Goal: Task Accomplishment & Management: Manage account settings

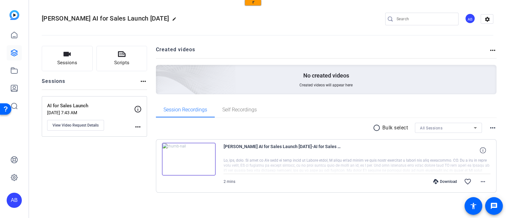
click at [185, 161] on img at bounding box center [189, 159] width 54 height 33
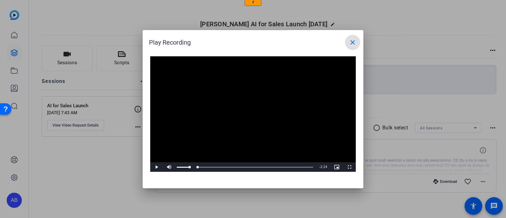
drag, startPoint x: 312, startPoint y: 166, endPoint x: 168, endPoint y: 164, distance: 144.3
click at [168, 164] on div "Play Mute Current Time 0:00 / Duration 2:24 Loaded : 100.00% 0:00 0:00 Stream T…" at bounding box center [253, 166] width 206 height 9
click at [154, 167] on span "Video Player" at bounding box center [156, 167] width 13 height 0
click at [231, 104] on video "Video Player" at bounding box center [253, 114] width 206 height 116
click at [355, 46] on span at bounding box center [352, 42] width 15 height 15
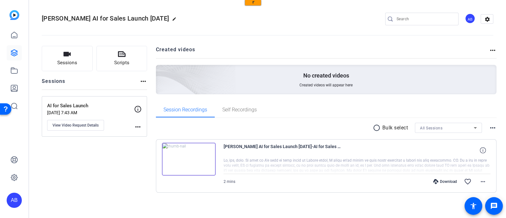
click at [153, 20] on span "[PERSON_NAME] AI for Sales Launch [DATE]" at bounding box center [105, 19] width 127 height 8
click at [99, 113] on p "[DATE] 7:43 AM" at bounding box center [90, 112] width 87 height 5
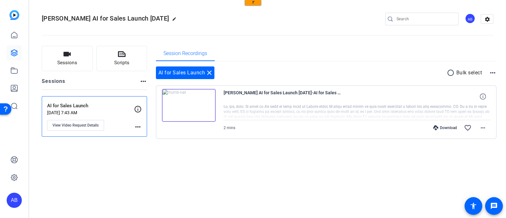
click at [198, 104] on img at bounding box center [189, 105] width 54 height 33
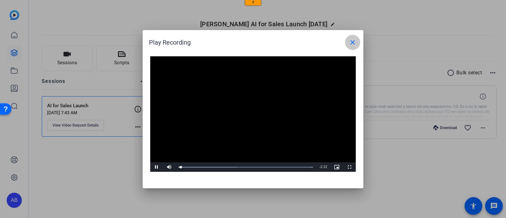
click at [353, 44] on mat-icon "close" at bounding box center [353, 43] width 8 height 8
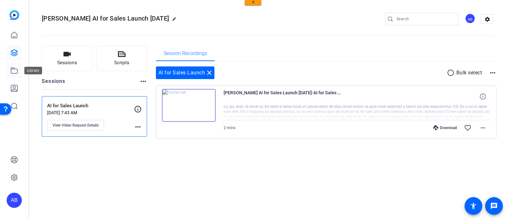
click at [16, 73] on icon at bounding box center [14, 71] width 8 height 8
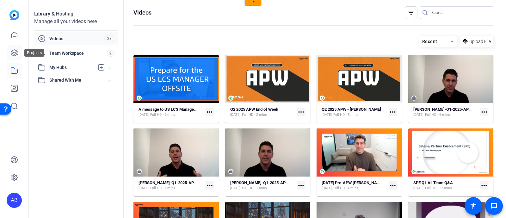
click at [13, 51] on icon at bounding box center [14, 53] width 8 height 8
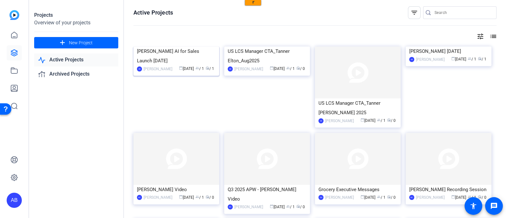
click at [171, 65] on div "[PERSON_NAME] AI for Sales Launch [DATE]" at bounding box center [176, 56] width 79 height 19
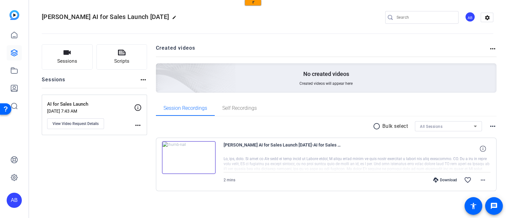
scroll to position [2, 0]
click at [10, 71] on icon at bounding box center [14, 71] width 8 height 8
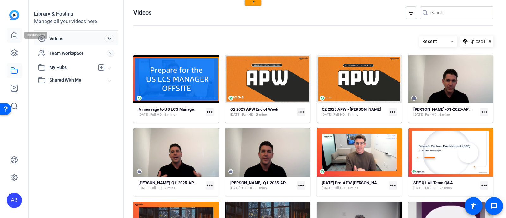
click at [12, 34] on icon at bounding box center [14, 35] width 8 height 8
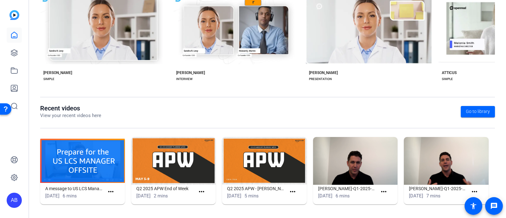
scroll to position [26, 0]
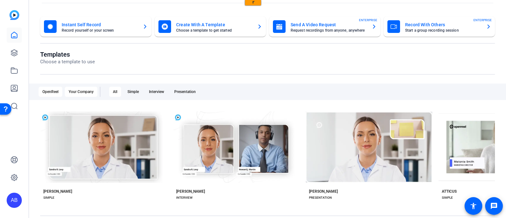
click at [86, 93] on div "Your Company" at bounding box center [81, 92] width 33 height 10
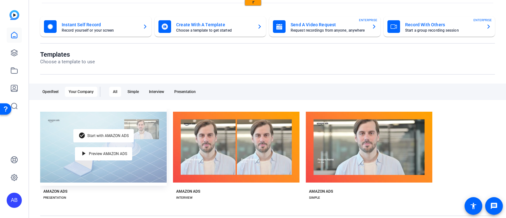
click at [111, 175] on div "check_circle Start with AMAZON ADS play_arrow Preview AMAZON ADS" at bounding box center [103, 147] width 127 height 77
click at [89, 154] on span "Preview AMAZON ADS" at bounding box center [108, 154] width 38 height 4
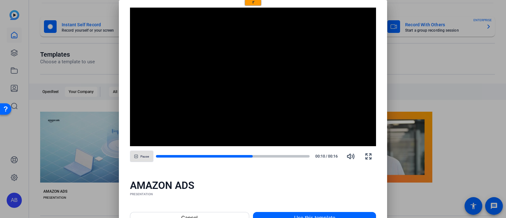
click at [89, 103] on div at bounding box center [253, 109] width 506 height 218
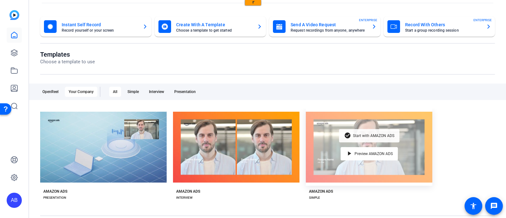
click at [355, 136] on span "Start with AMAZON ADS" at bounding box center [373, 136] width 41 height 4
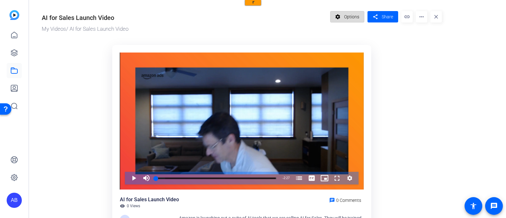
click at [355, 18] on span "Options" at bounding box center [351, 17] width 15 height 12
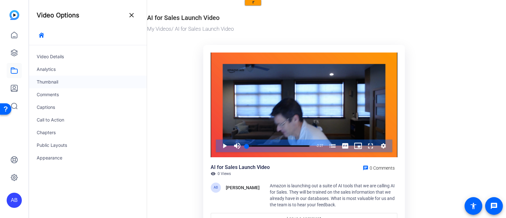
click at [49, 82] on div "Thumbnail" at bounding box center [88, 82] width 118 height 13
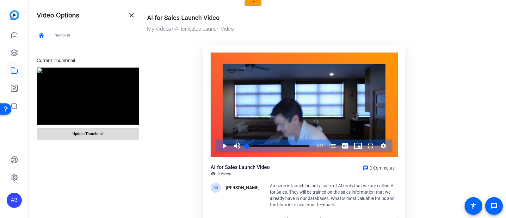
click at [77, 135] on span "Update Thumbnail" at bounding box center [87, 133] width 31 height 5
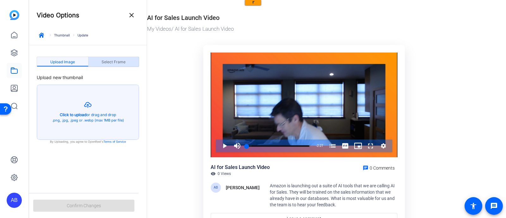
click at [122, 61] on span "Select Frame" at bounding box center [114, 62] width 24 height 4
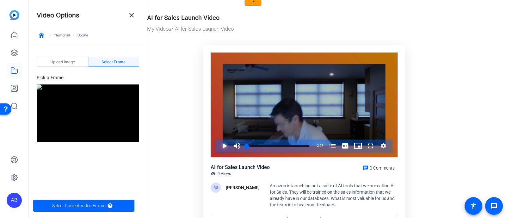
click at [218, 146] on span "Video Player" at bounding box center [218, 146] width 0 height 13
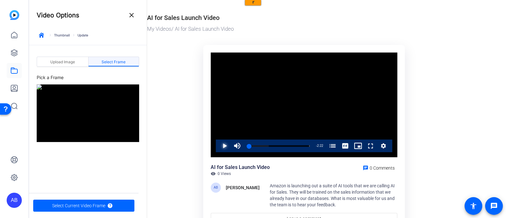
click at [249, 145] on div "0:05" at bounding box center [248, 146] width 3 height 2
click at [250, 146] on div "0:07" at bounding box center [248, 146] width 3 height 2
click at [218, 146] on span "Video Player" at bounding box center [218, 146] width 0 height 13
drag, startPoint x: 258, startPoint y: 148, endPoint x: 248, endPoint y: 147, distance: 10.1
click at [248, 147] on div "26%" at bounding box center [251, 146] width 16 height 13
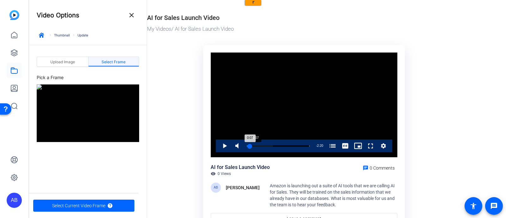
click at [250, 146] on div "0:07" at bounding box center [248, 146] width 3 height 2
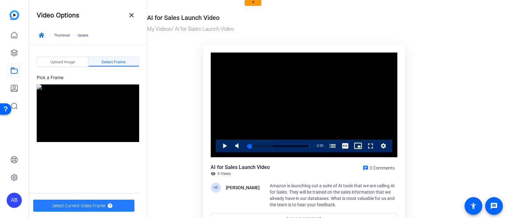
click at [89, 207] on span "Select Current Video Frame" at bounding box center [78, 206] width 53 height 12
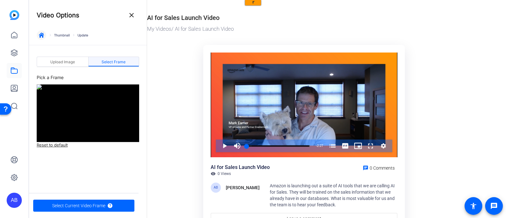
click at [44, 36] on icon "button" at bounding box center [41, 35] width 5 height 5
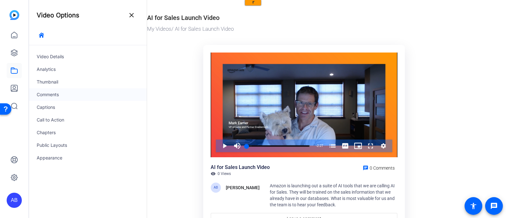
click at [47, 92] on div "Comments" at bounding box center [88, 94] width 118 height 13
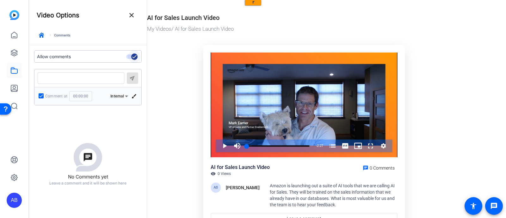
click at [135, 56] on icon "button" at bounding box center [135, 57] width 6 height 6
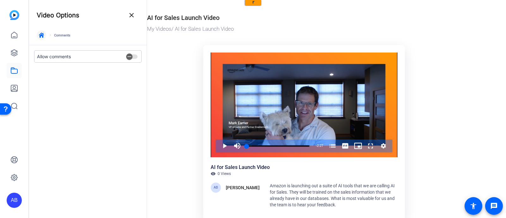
click at [43, 37] on icon "button" at bounding box center [41, 35] width 5 height 5
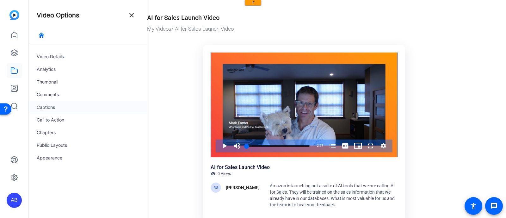
click at [47, 109] on div "Captions" at bounding box center [88, 107] width 118 height 13
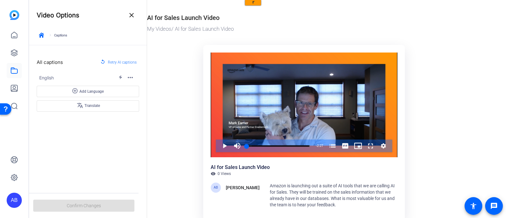
click at [278, 189] on div "Amazon is launching out a suite of AI tools that we are calling AI for Sales. T…" at bounding box center [333, 195] width 127 height 25
click at [42, 35] on icon "button" at bounding box center [41, 35] width 5 height 5
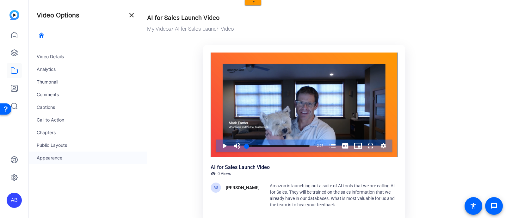
click at [47, 158] on div "Appearance" at bounding box center [88, 158] width 118 height 13
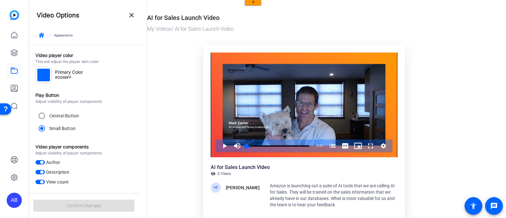
click at [42, 162] on span "button" at bounding box center [41, 162] width 3 height 3
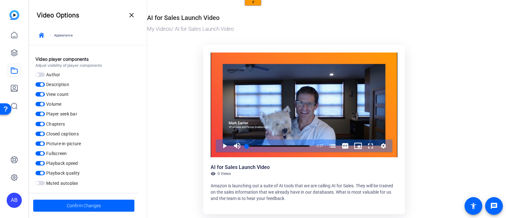
scroll to position [89, 0]
click at [42, 95] on span "button" at bounding box center [39, 93] width 9 height 4
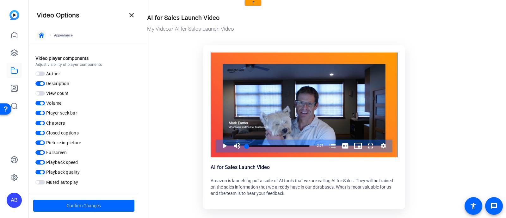
click at [42, 39] on span "button" at bounding box center [41, 35] width 15 height 15
click at [106, 208] on span at bounding box center [83, 205] width 101 height 15
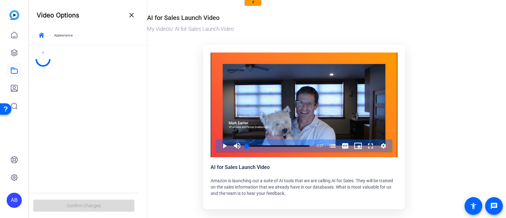
scroll to position [0, 0]
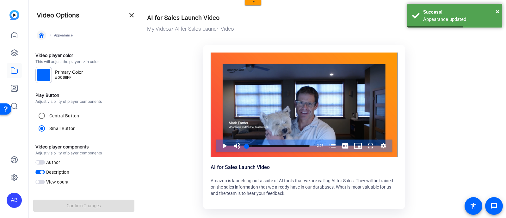
click at [43, 38] on span "button" at bounding box center [41, 35] width 15 height 15
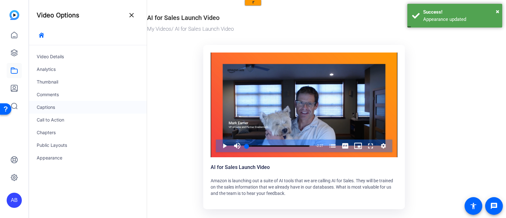
click at [47, 107] on div "Captions" at bounding box center [88, 107] width 118 height 13
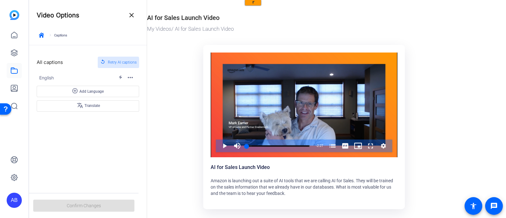
click at [110, 63] on span "Retry AI captions" at bounding box center [122, 62] width 29 height 8
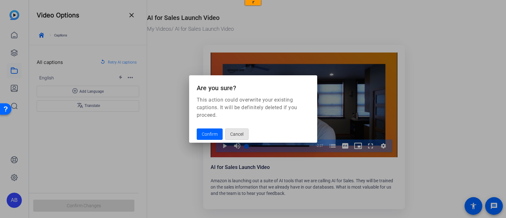
drag, startPoint x: 240, startPoint y: 137, endPoint x: 235, endPoint y: 137, distance: 4.8
click at [240, 137] on span "Cancel" at bounding box center [236, 134] width 13 height 12
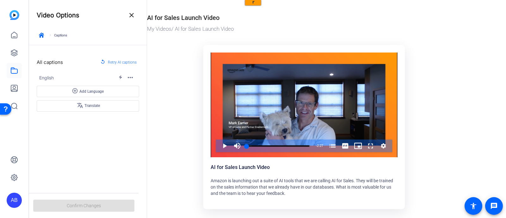
click at [92, 176] on div "All captions replay Retry AI captions English electric_bolt more_horiz add_circ…" at bounding box center [88, 115] width 118 height 140
click at [42, 37] on icon "button" at bounding box center [41, 35] width 5 height 5
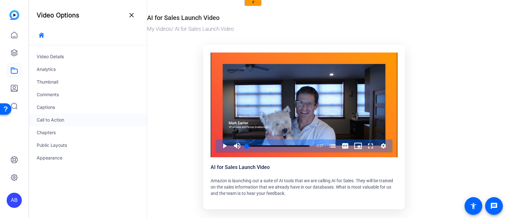
click at [48, 120] on div "Call to Action" at bounding box center [88, 120] width 118 height 13
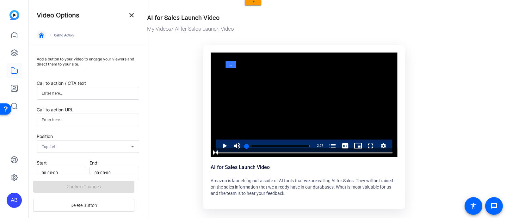
click at [41, 36] on icon "button" at bounding box center [41, 35] width 5 height 5
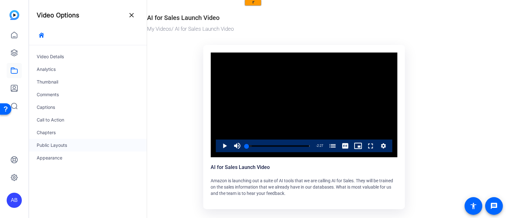
click at [51, 144] on div "Public Layouts" at bounding box center [88, 145] width 118 height 13
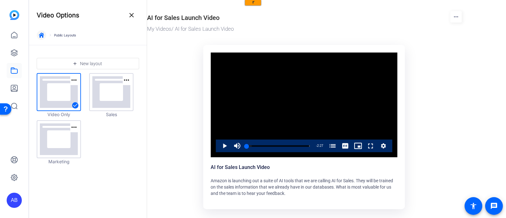
click at [41, 37] on icon "button" at bounding box center [41, 35] width 5 height 5
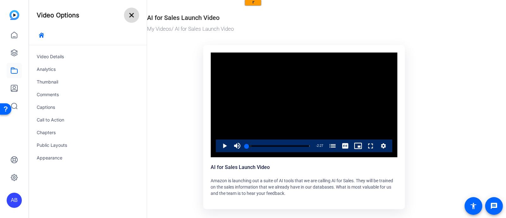
click at [130, 14] on mat-icon "close" at bounding box center [132, 15] width 8 height 8
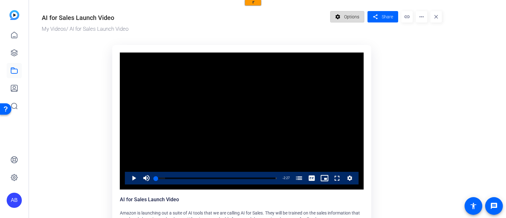
click at [350, 14] on span "Options" at bounding box center [351, 17] width 15 height 12
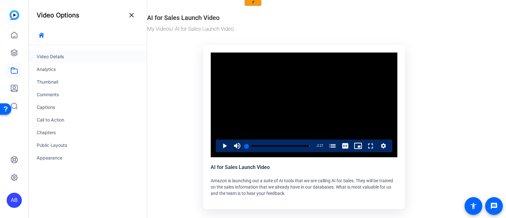
click at [59, 56] on div "Video Details" at bounding box center [88, 56] width 118 height 13
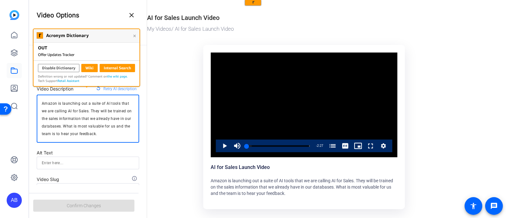
drag, startPoint x: 79, startPoint y: 103, endPoint x: 86, endPoint y: 104, distance: 6.7
click at [86, 104] on textarea "Amazon is launching out a suite of AI tools that we are calling AI for Sales. T…" at bounding box center [88, 119] width 92 height 38
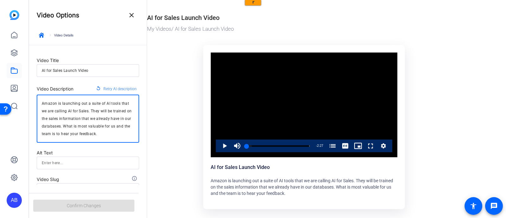
drag, startPoint x: 42, startPoint y: 103, endPoint x: 87, endPoint y: 103, distance: 44.3
click at [87, 103] on textarea "Amazon is launching out a suite of AI tools that we are calling AI for Sales. T…" at bounding box center [88, 119] width 92 height 38
drag, startPoint x: 111, startPoint y: 136, endPoint x: 35, endPoint y: 104, distance: 82.5
click at [35, 104] on form "Video Title AI for Sales Launch Video Video Description replay Retry AI descrip…" at bounding box center [88, 130] width 118 height 171
paste textarea "We’re thrilled to announce the launch of AI for Sales, a cohesive, integrated s…"
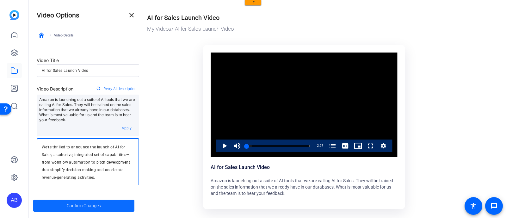
type textarea "We’re thrilled to announce the launch of AI for Sales, a cohesive, integrated s…"
click at [58, 203] on span at bounding box center [83, 205] width 101 height 15
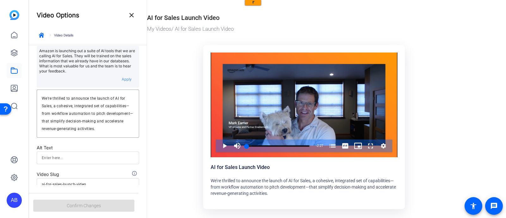
scroll to position [80, 0]
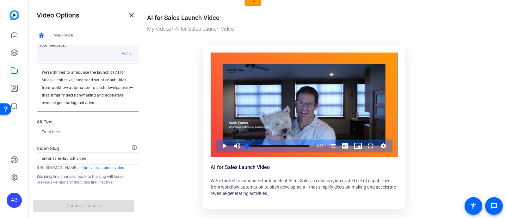
click at [171, 186] on ktd-grid "Video Player is loading. Play Video Play Mute Current Time 0:00 / Duration 2:27…" at bounding box center [306, 128] width 318 height 174
click at [105, 207] on div "Confirm Changes" at bounding box center [83, 205] width 109 height 25
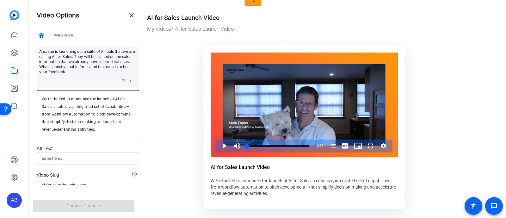
scroll to position [1, 0]
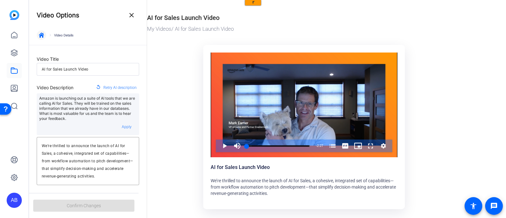
click at [44, 34] on span "button" at bounding box center [41, 35] width 15 height 15
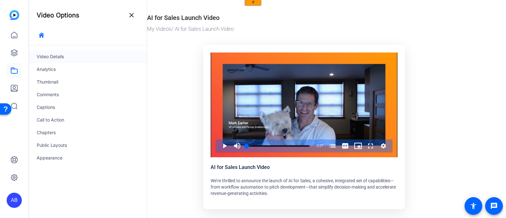
click at [45, 56] on div "Video Details" at bounding box center [88, 56] width 118 height 13
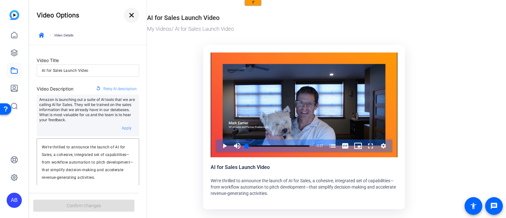
click at [133, 14] on mat-icon "close" at bounding box center [132, 15] width 8 height 8
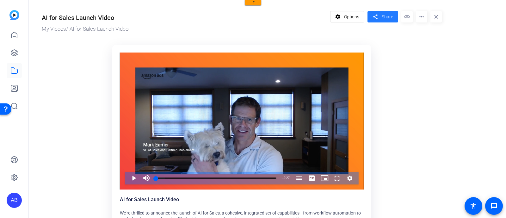
click at [384, 17] on span "Share" at bounding box center [387, 17] width 11 height 7
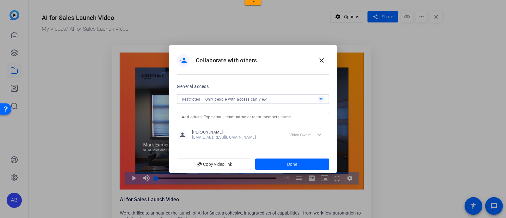
click at [320, 98] on icon at bounding box center [321, 99] width 8 height 8
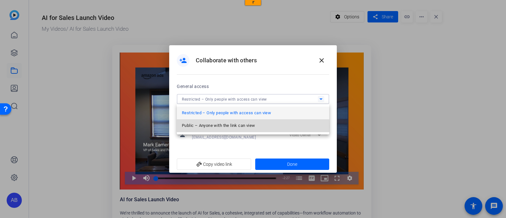
click at [212, 126] on span "Public – Anyone with the link can view" at bounding box center [218, 126] width 73 height 8
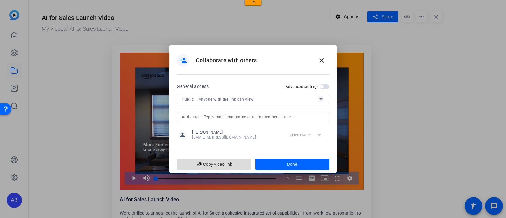
click at [231, 164] on span "add_link Copy video link" at bounding box center [214, 164] width 64 height 12
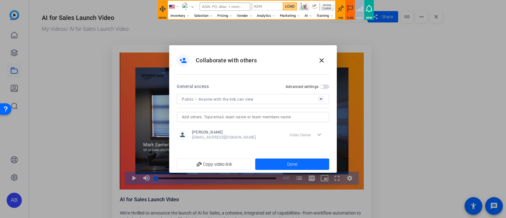
drag, startPoint x: 297, startPoint y: 161, endPoint x: 300, endPoint y: 160, distance: 3.6
click at [297, 161] on span "Done" at bounding box center [292, 164] width 10 height 7
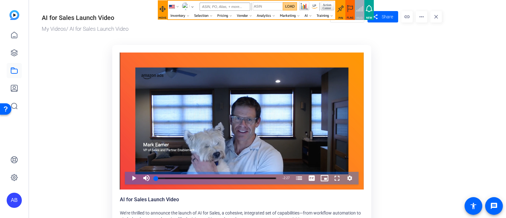
click at [459, 135] on or-hosting-video-details "AI for Sales Launch Video My Videos / AI for Sales Launch Video settings Option…" at bounding box center [266, 122] width 474 height 245
